Goal: Find specific page/section: Find specific page/section

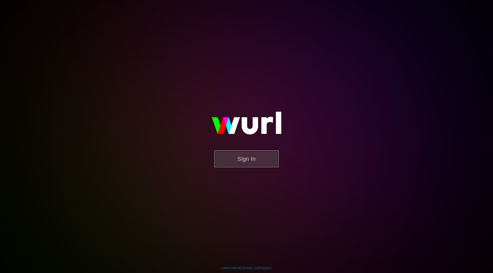
click at [241, 164] on button "Sign In" at bounding box center [246, 158] width 64 height 17
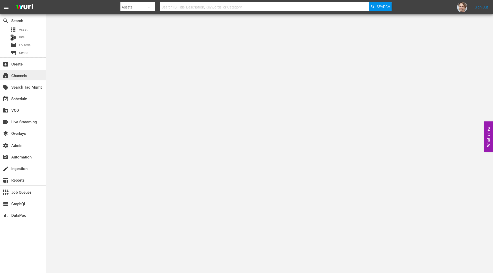
click at [29, 74] on div "subscriptions Channels" at bounding box center [23, 75] width 46 height 10
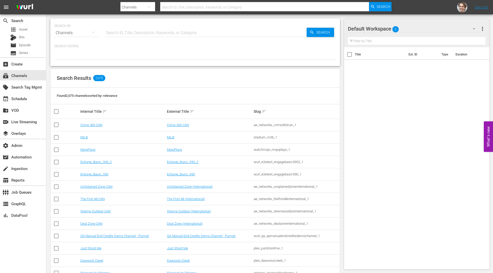
click at [136, 33] on input "text" at bounding box center [206, 33] width 202 height 12
paste input "Comicità Piccante"
type input "Comicità Piccante"
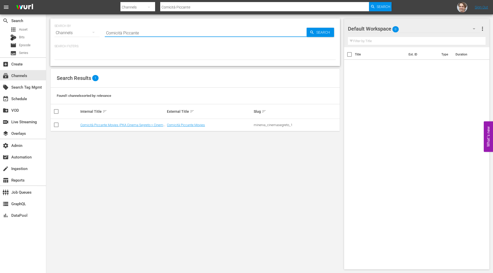
type input "Comicità Piccante"
click at [270, 124] on div "minerva_cinemasegreto_1" at bounding box center [295, 125] width 85 height 4
copy div "minerva_cinemasegreto_1"
